Goal: Transaction & Acquisition: Purchase product/service

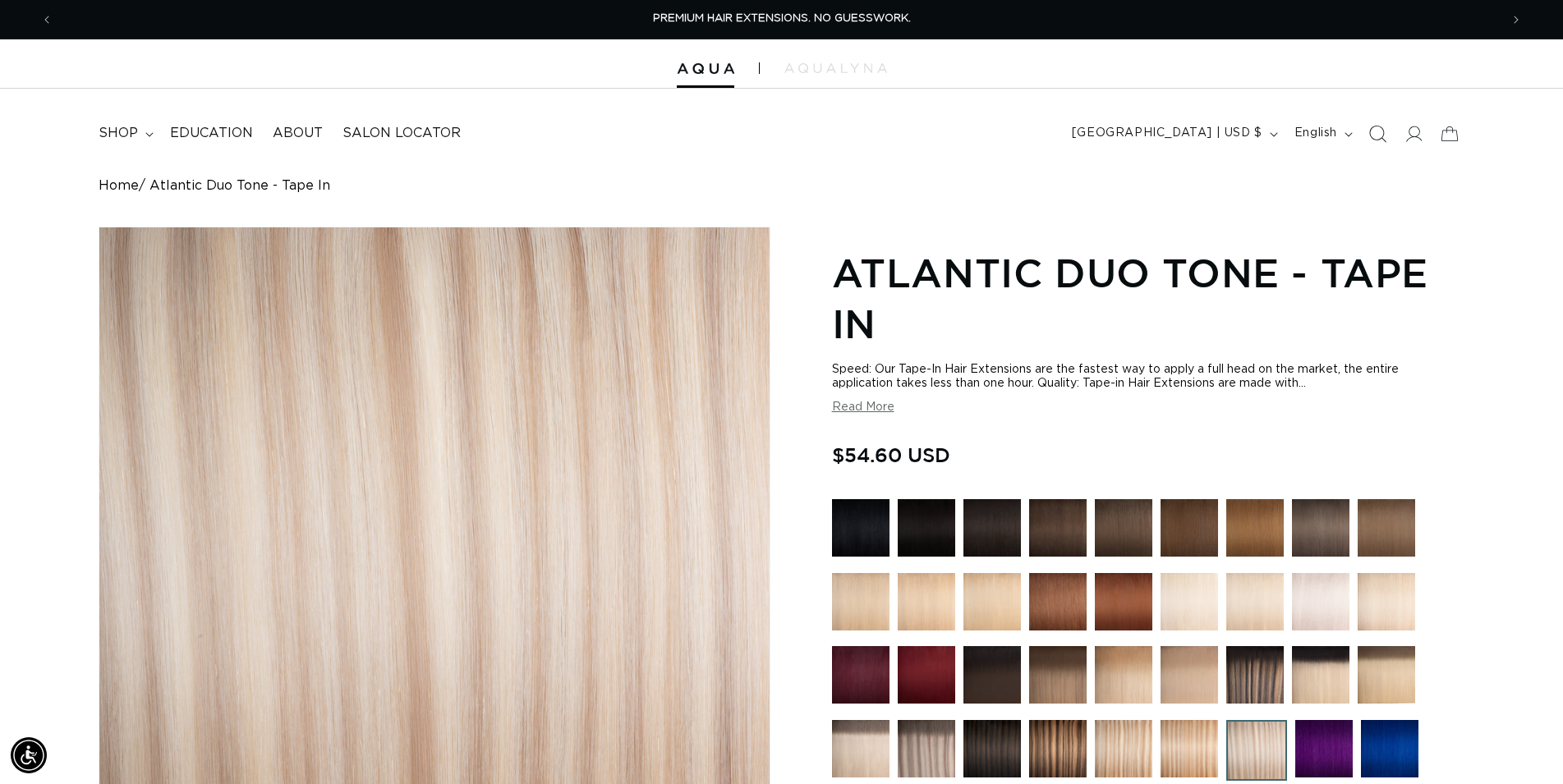
click at [1378, 136] on icon "Search" at bounding box center [1377, 133] width 18 height 18
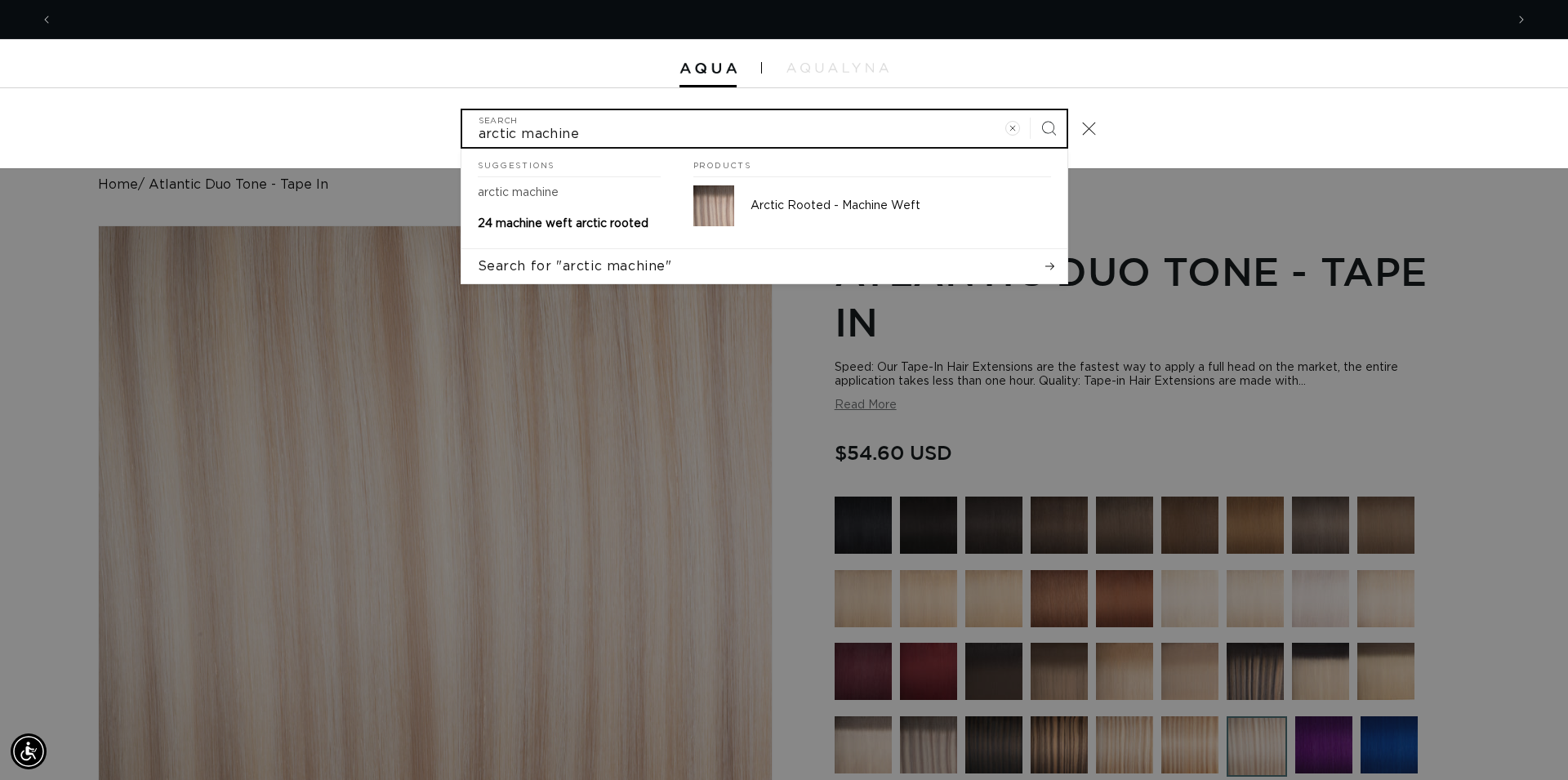
scroll to position [0, 2904]
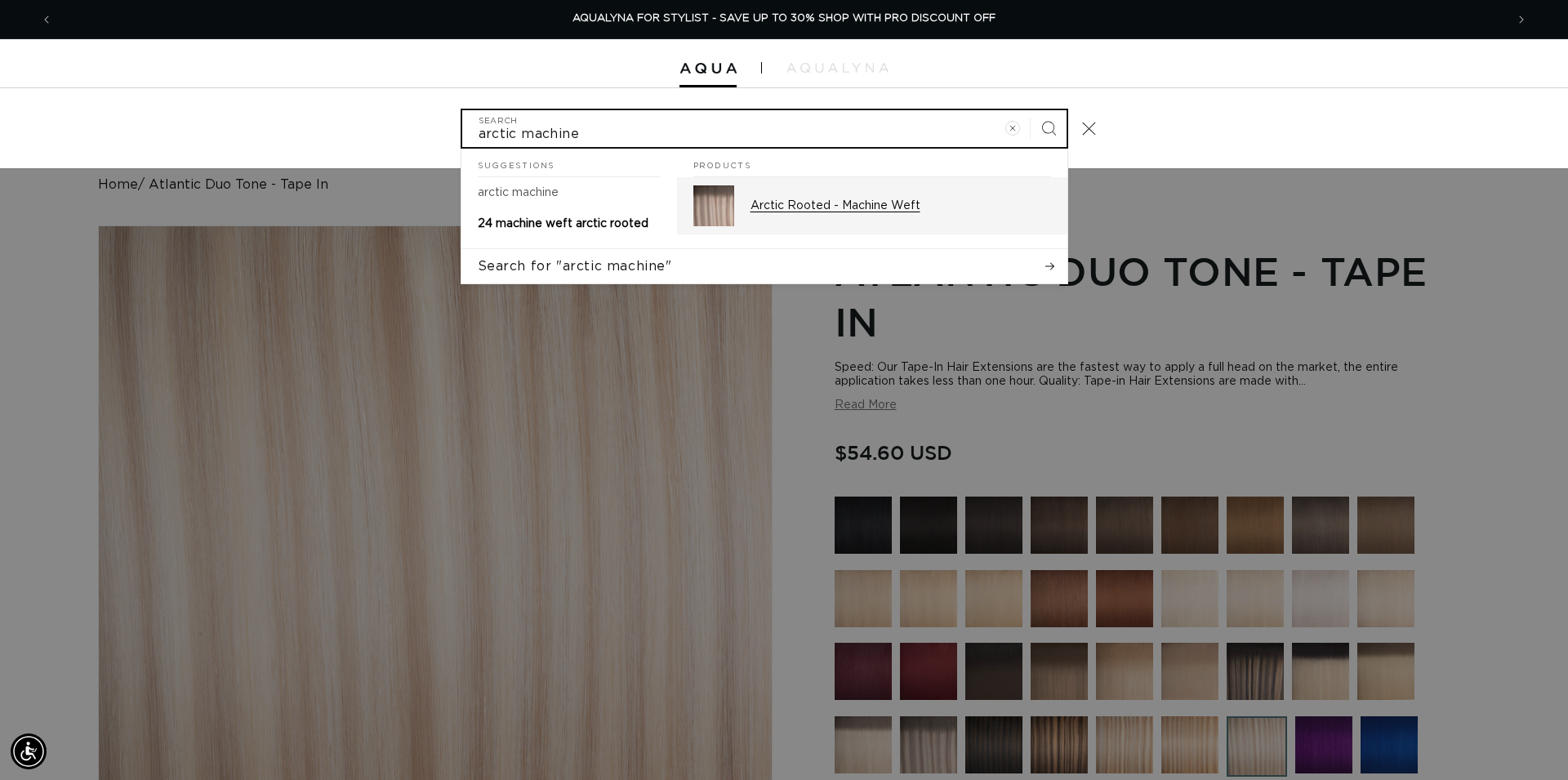
type input "arctic machine"
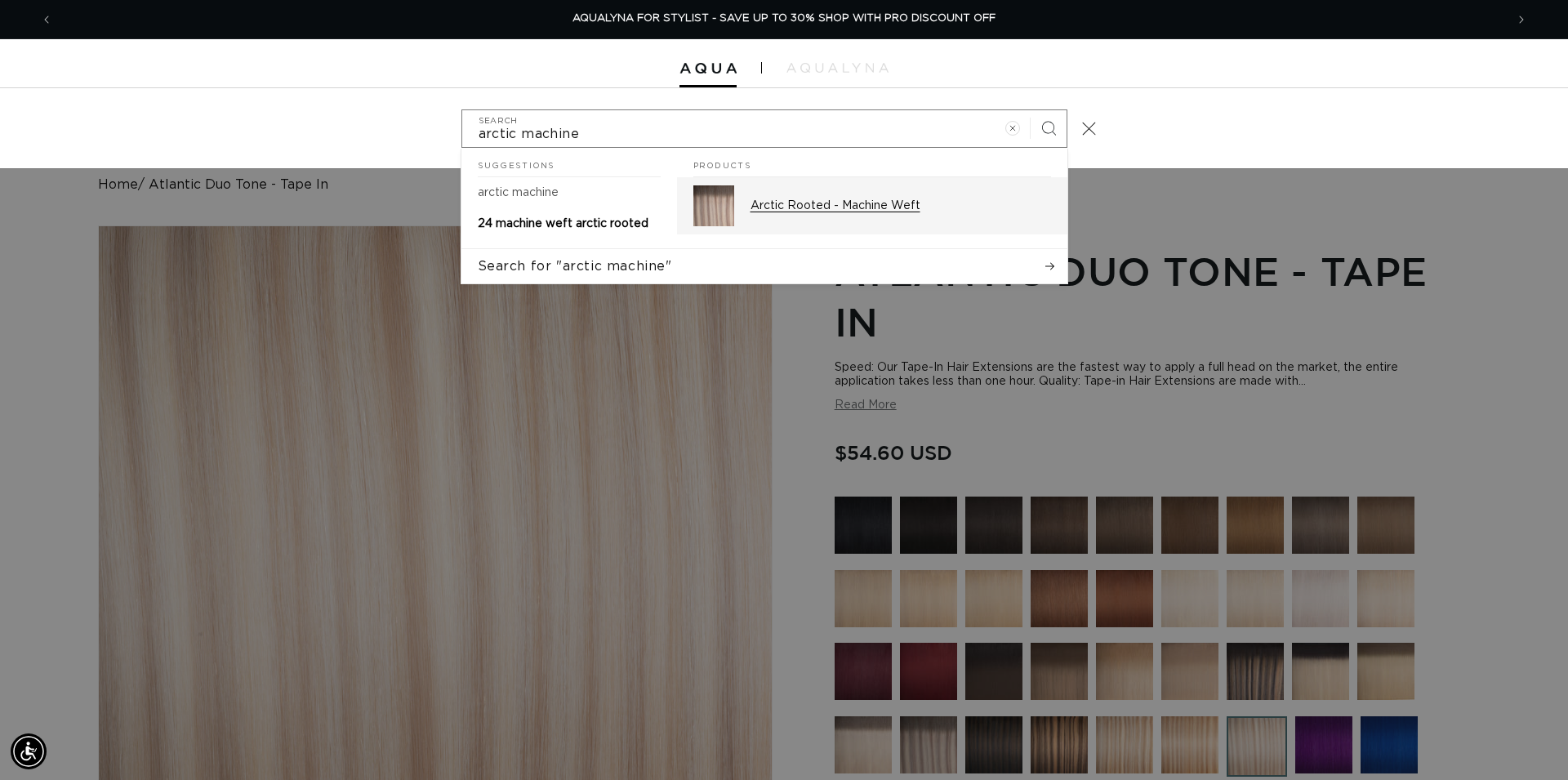
click at [906, 220] on div "Arctic Rooted - Machine Weft" at bounding box center [901, 205] width 301 height 41
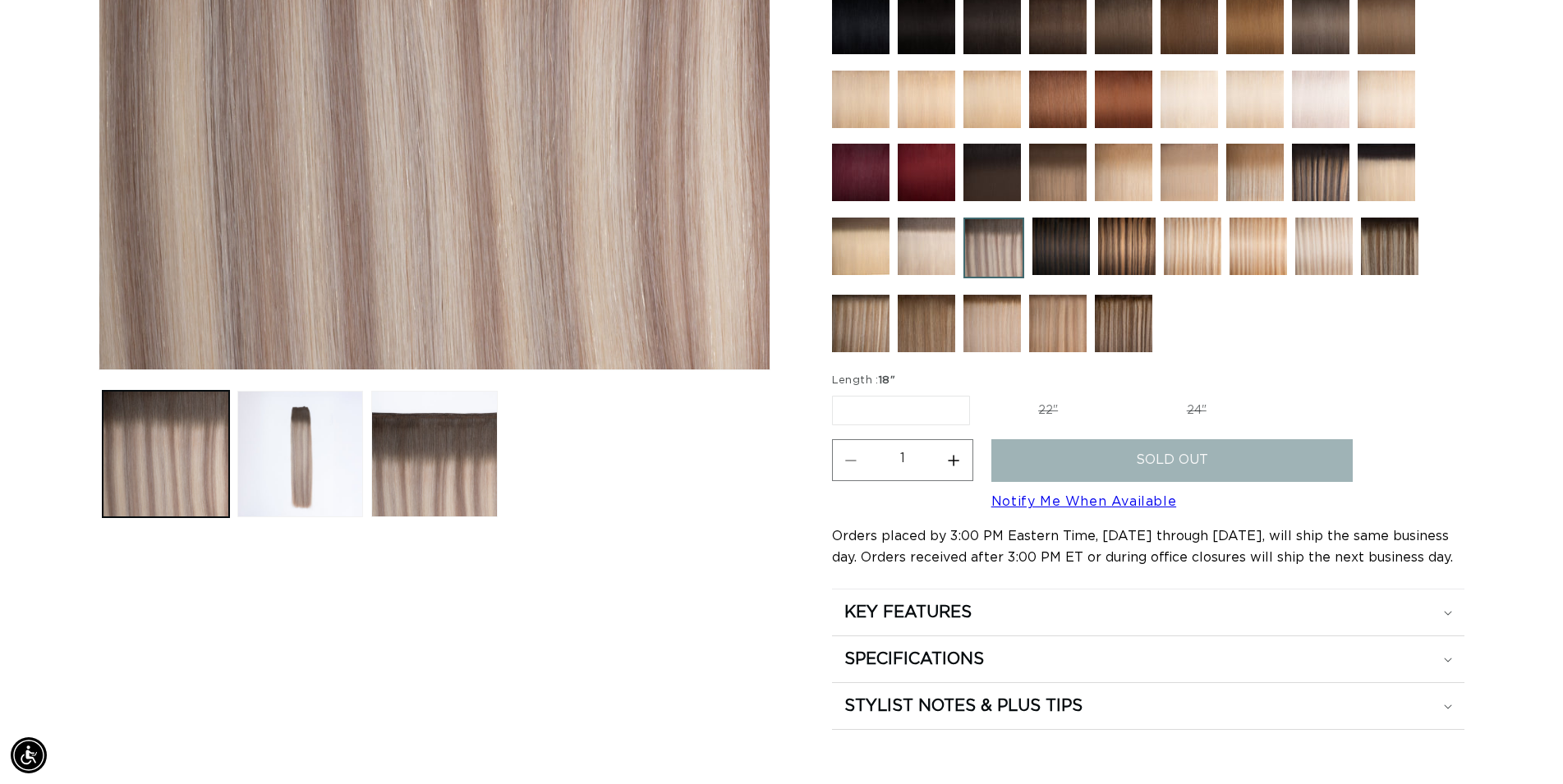
scroll to position [0, 2893]
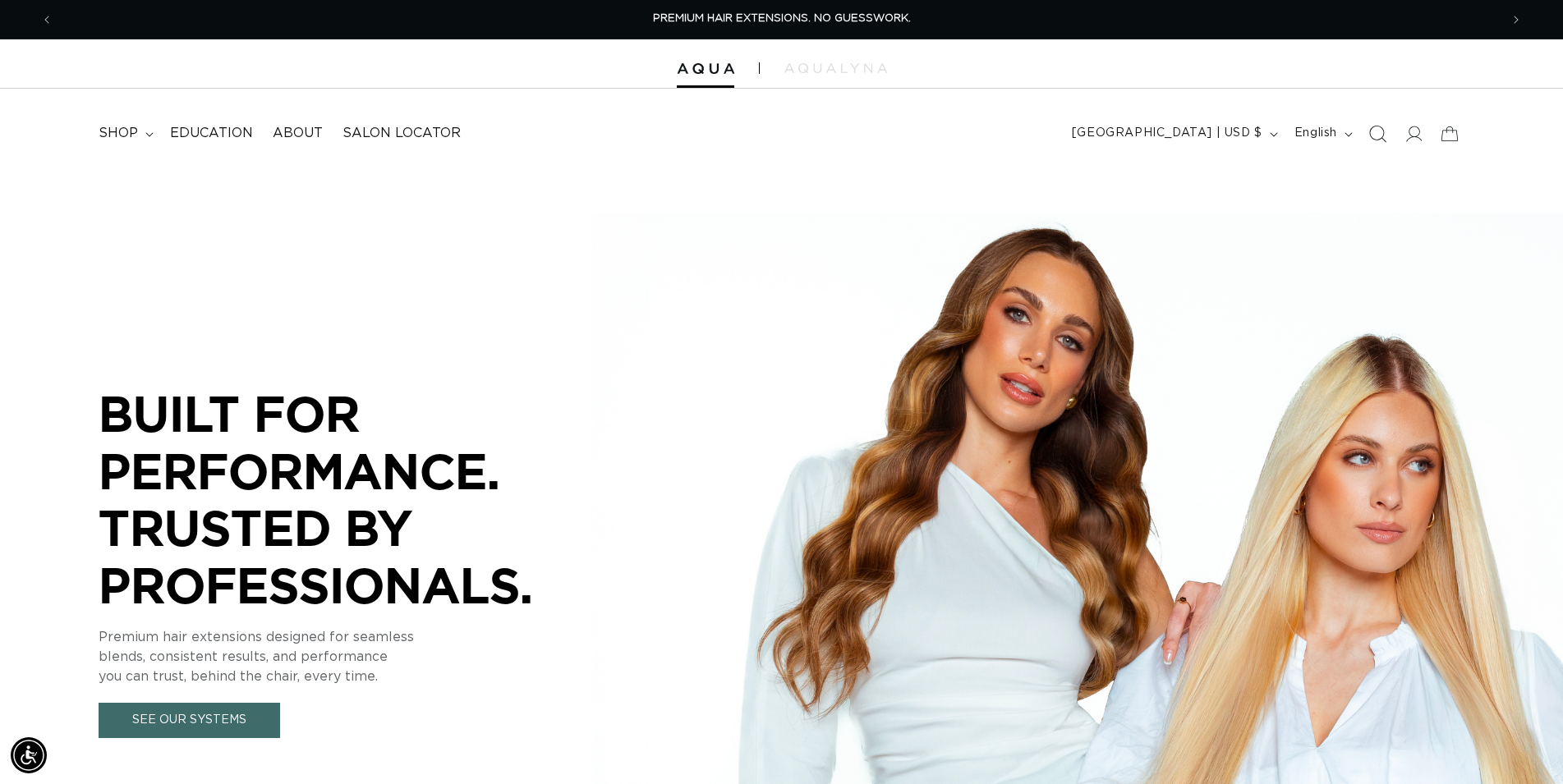
click at [1378, 136] on icon "Search" at bounding box center [1377, 133] width 18 height 18
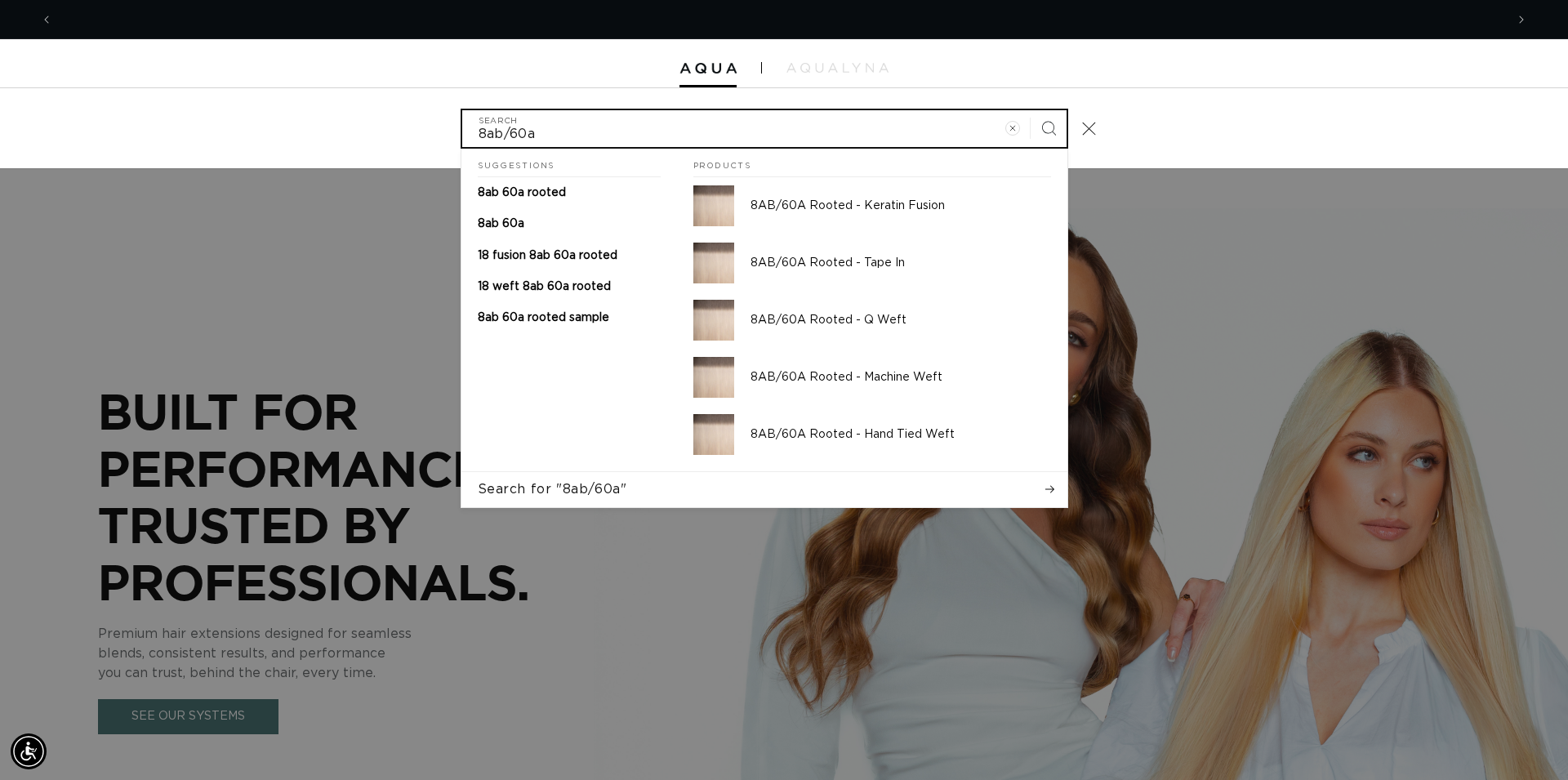
scroll to position [0, 1452]
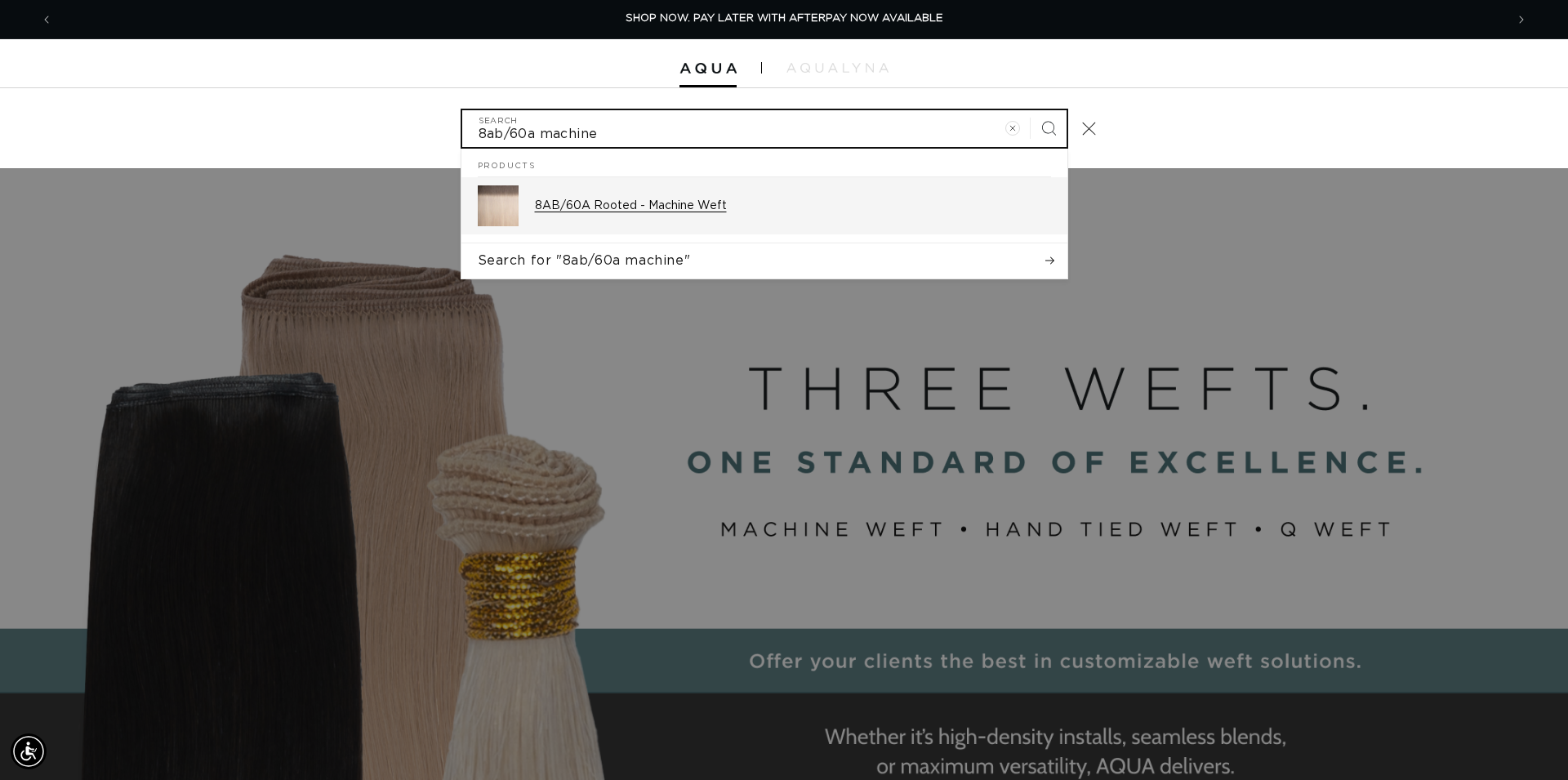
type input "8ab/60a machine"
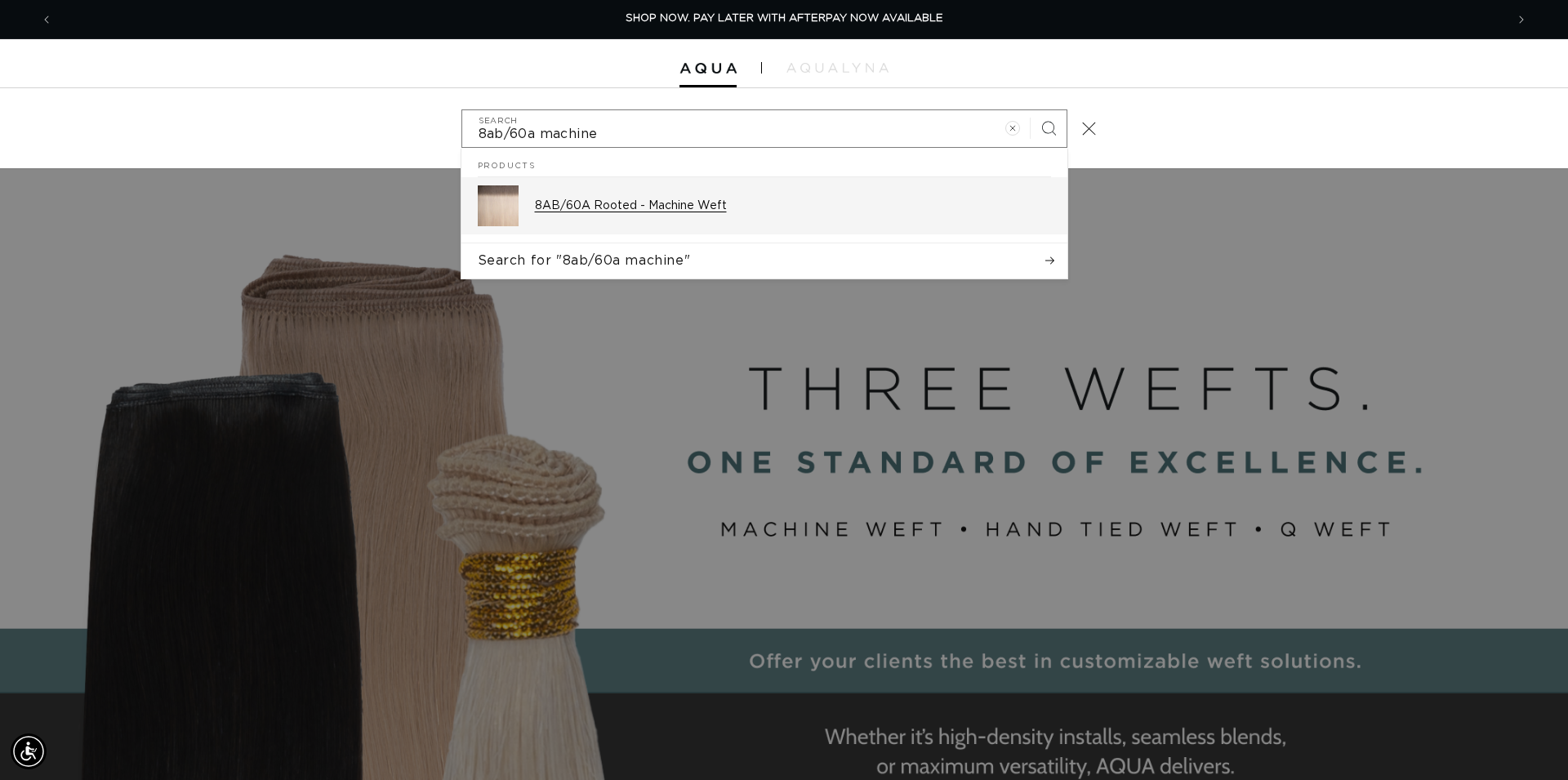
click at [613, 210] on p "8AB/60A Rooted - Machine Weft" at bounding box center [792, 206] width 516 height 15
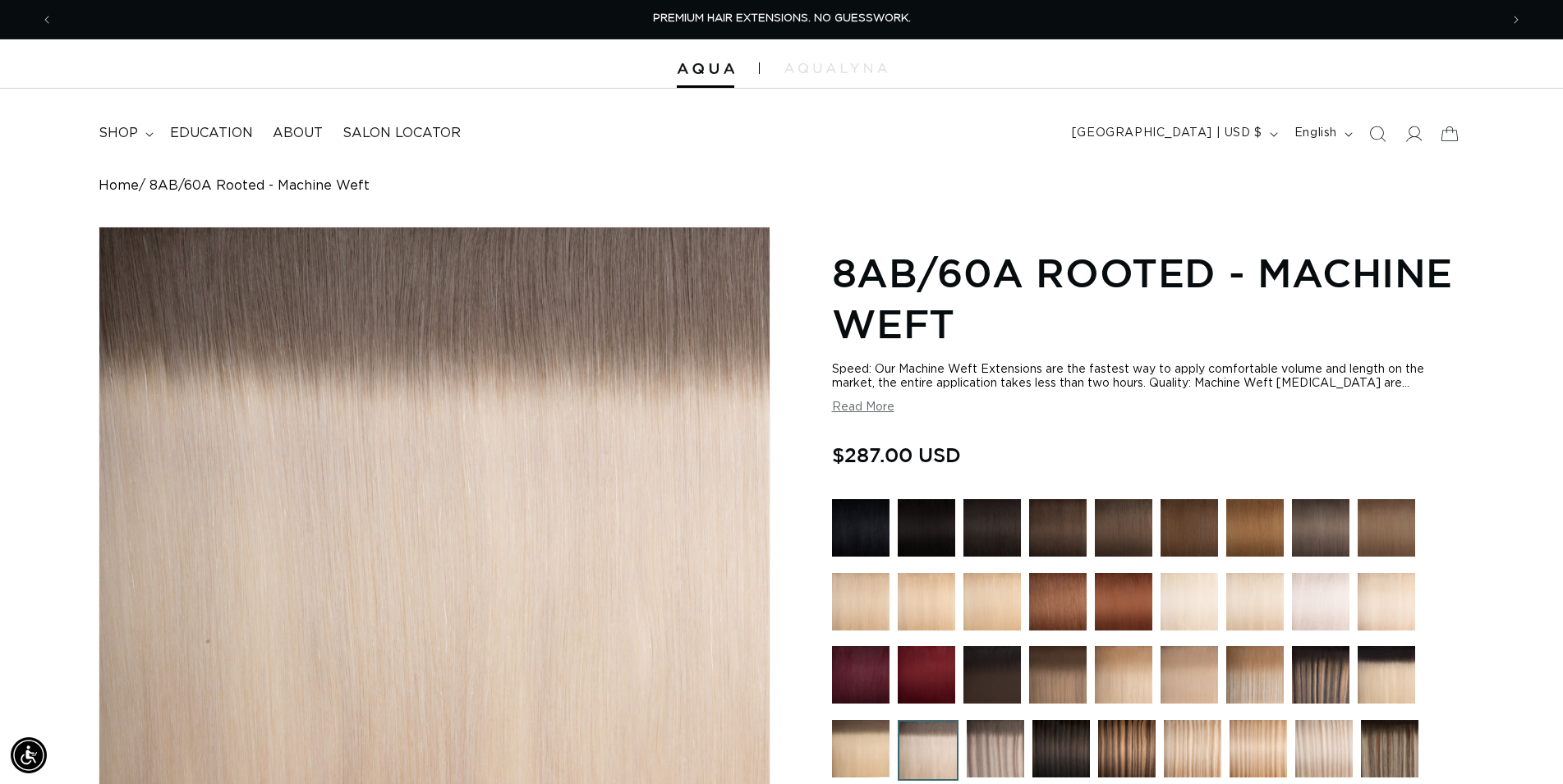
scroll to position [335, 0]
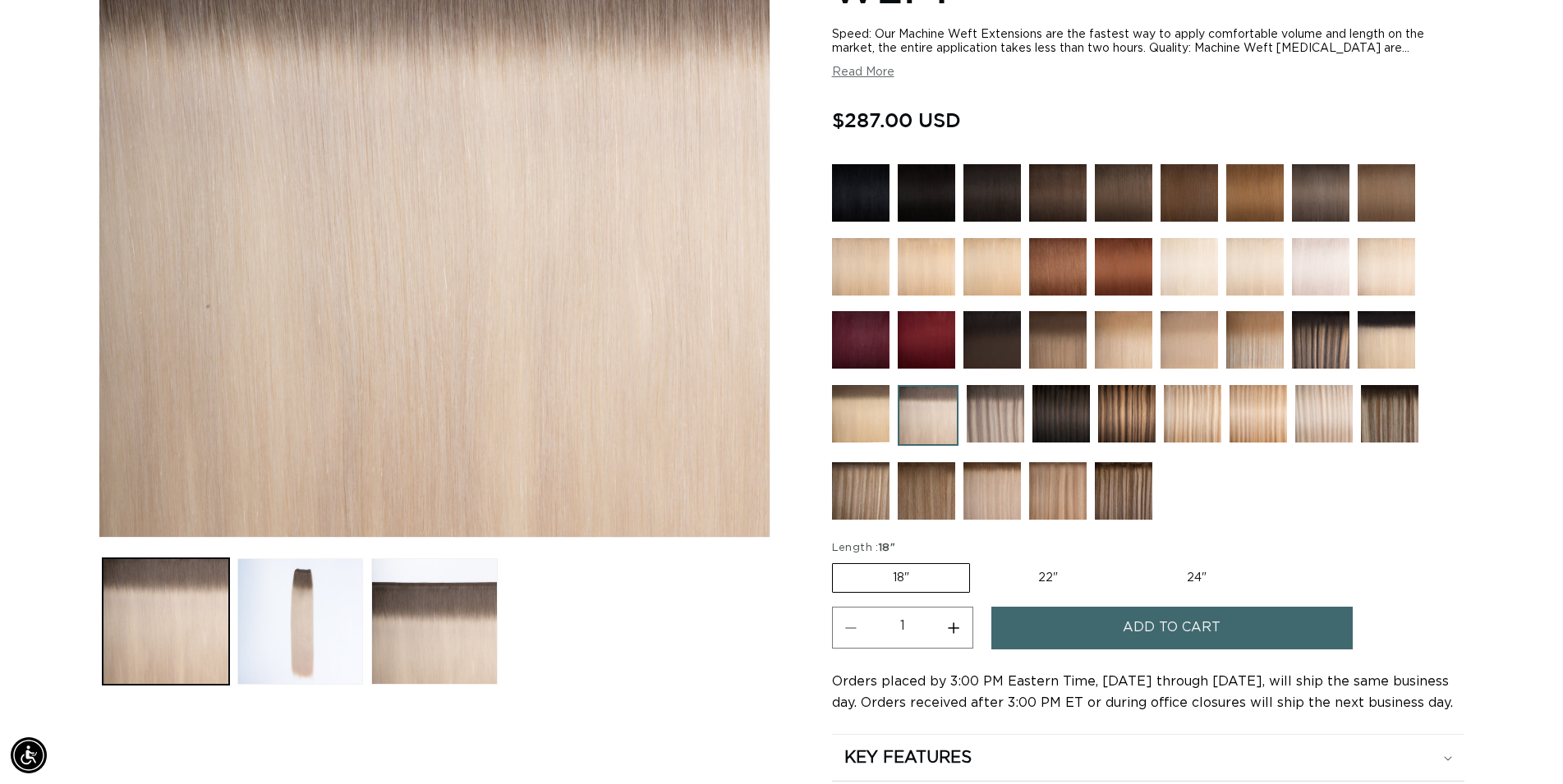
click at [1205, 571] on label "24" Variant sold out or unavailable" at bounding box center [1196, 578] width 140 height 28
click at [1127, 561] on input "24" Variant sold out or unavailable" at bounding box center [1126, 560] width 1 height 1
radio input "true"
